Goal: Task Accomplishment & Management: Complete application form

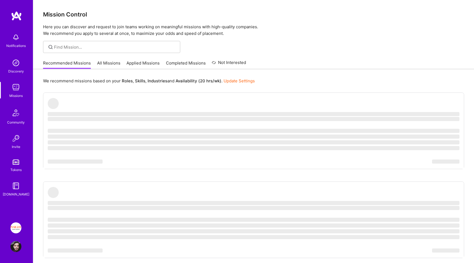
click at [190, 32] on p "Here you can discover and request to join teams working on meaningful missions …" at bounding box center [253, 30] width 421 height 13
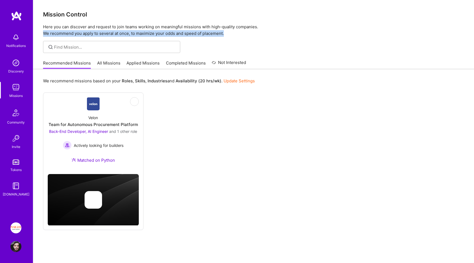
click at [190, 32] on p "Here you can discover and request to join teams working on meaningful missions …" at bounding box center [253, 30] width 421 height 13
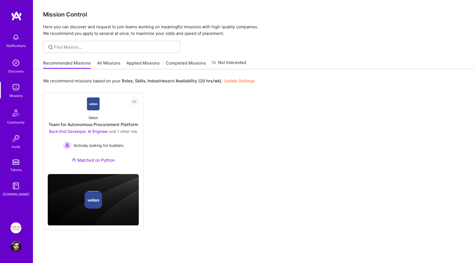
click at [228, 34] on p "Here you can discover and request to join teams working on meaningful missions …" at bounding box center [253, 30] width 421 height 13
click at [130, 66] on link "Applied Missions" at bounding box center [142, 64] width 33 height 9
